Goal: Information Seeking & Learning: Check status

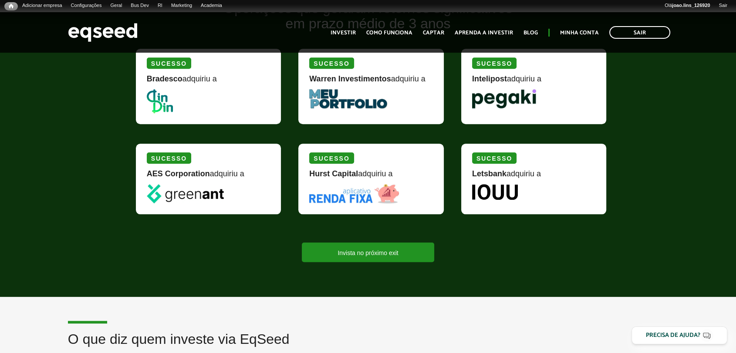
scroll to position [871, 0]
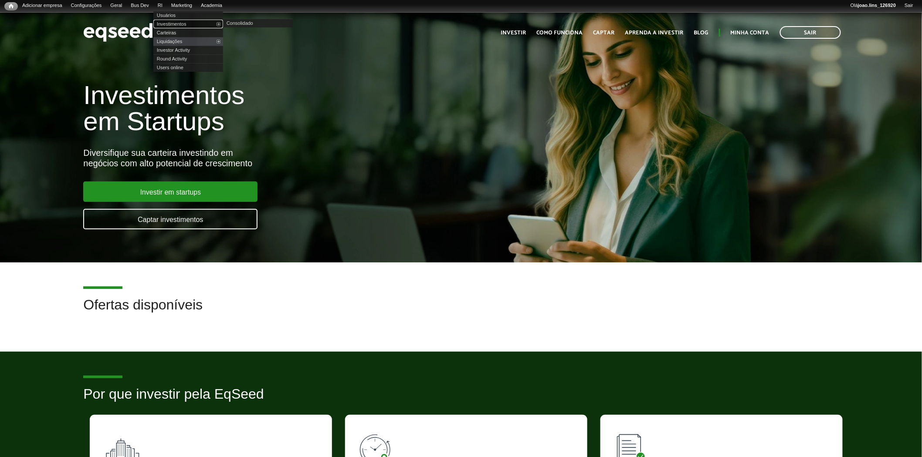
click at [176, 27] on link "Investimentos" at bounding box center [188, 24] width 70 height 9
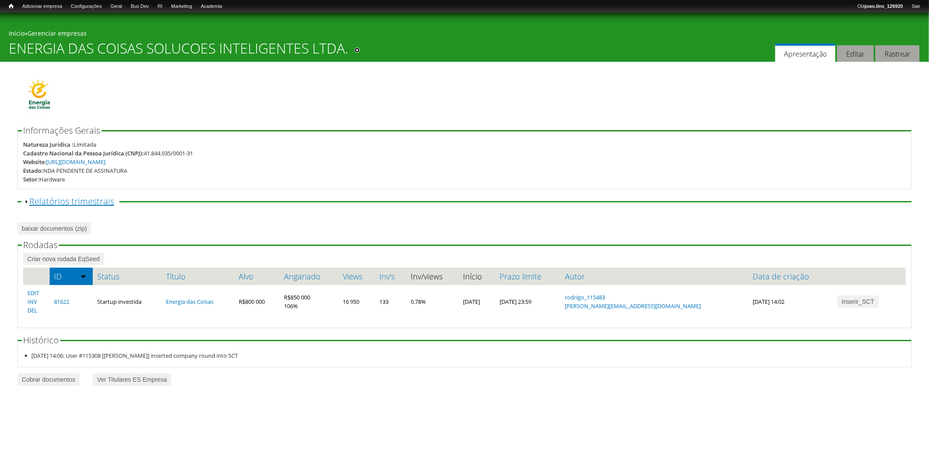
click at [105, 203] on link "Exibir Relatórios trimestrais" at bounding box center [71, 202] width 85 height 12
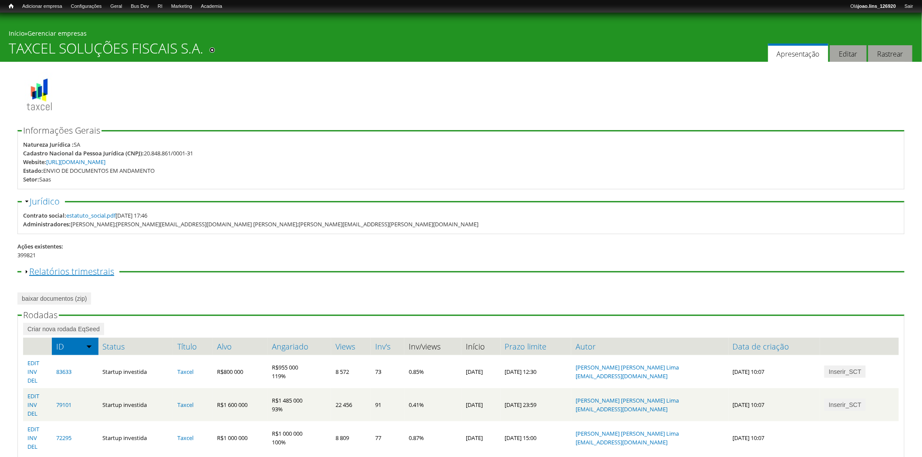
click at [51, 268] on link "Exibir Relatórios trimestrais" at bounding box center [71, 272] width 85 height 12
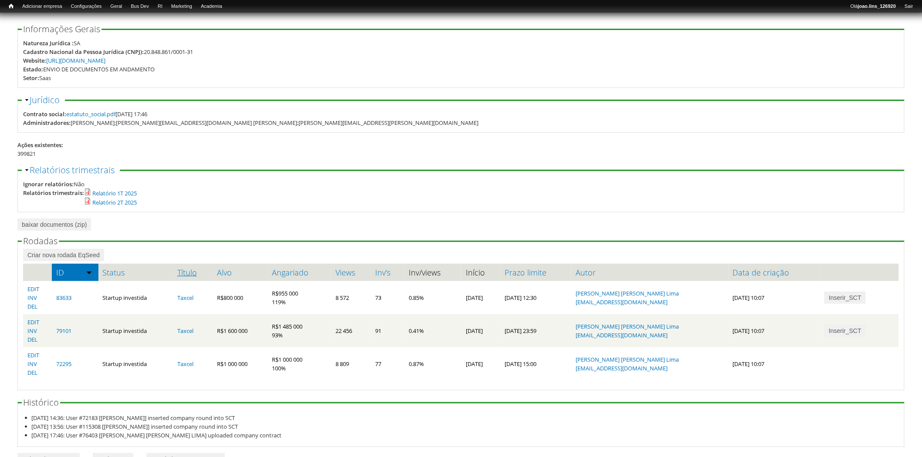
scroll to position [125, 0]
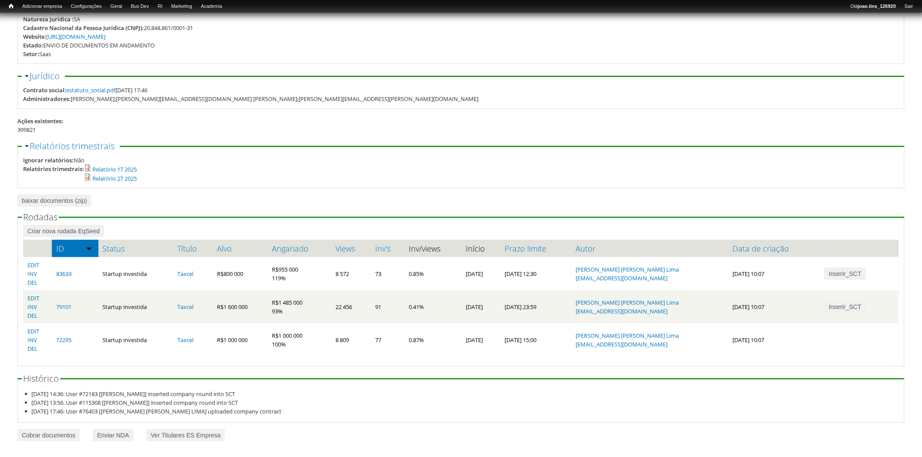
drag, startPoint x: 196, startPoint y: 176, endPoint x: 192, endPoint y: 176, distance: 4.8
click at [195, 177] on div "Relatórios trimestrais: Relatório 1T 2025 Relatório 2T 2025" at bounding box center [461, 174] width 876 height 18
click at [118, 170] on link "Relatório 1T 2025" at bounding box center [114, 170] width 44 height 8
click at [116, 179] on link "Relatório 2T 2025" at bounding box center [114, 179] width 44 height 8
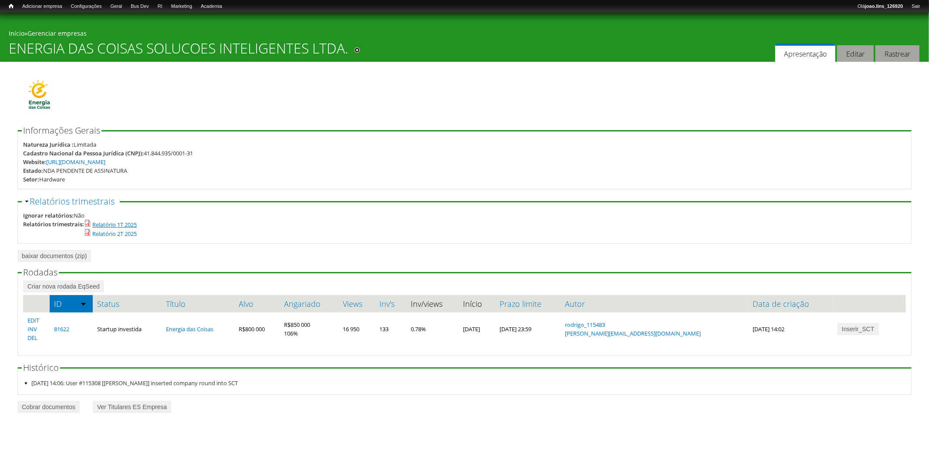
click at [122, 223] on link "Relatório 1T 2025" at bounding box center [114, 225] width 44 height 8
